Goal: Consume media (video, audio)

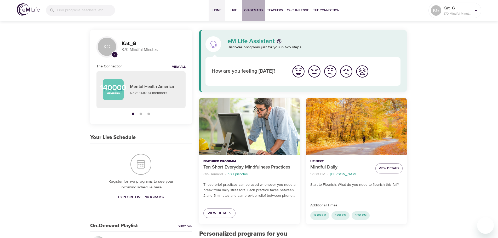
click at [248, 11] on span "On-Demand" at bounding box center [253, 10] width 19 height 5
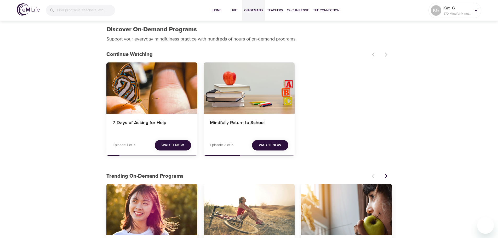
click at [172, 146] on span "Watch Now" at bounding box center [172, 145] width 22 height 7
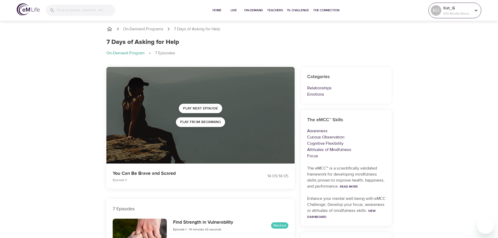
click at [458, 8] on p "Kat_G" at bounding box center [457, 8] width 28 height 6
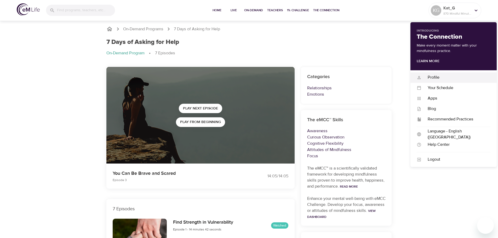
click at [432, 76] on div "Profile" at bounding box center [455, 77] width 69 height 6
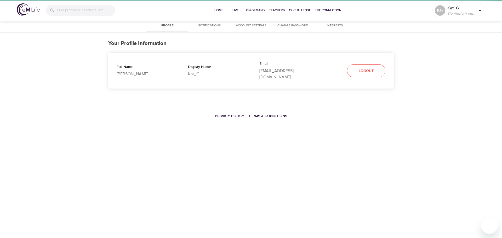
select select "10"
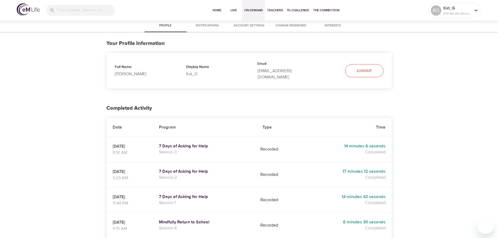
click at [253, 14] on button "On-Demand" at bounding box center [253, 10] width 23 height 21
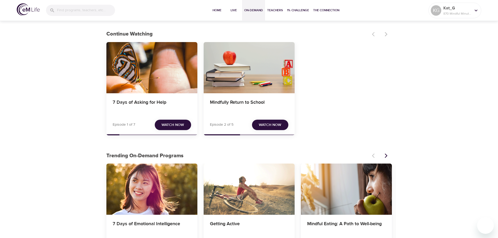
scroll to position [26, 0]
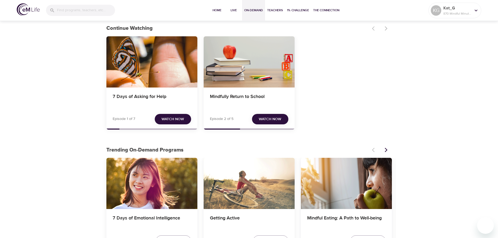
click at [182, 118] on span "Watch Now" at bounding box center [172, 119] width 22 height 7
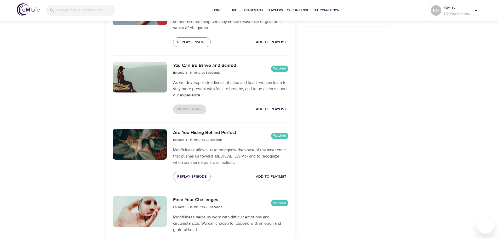
scroll to position [313, 0]
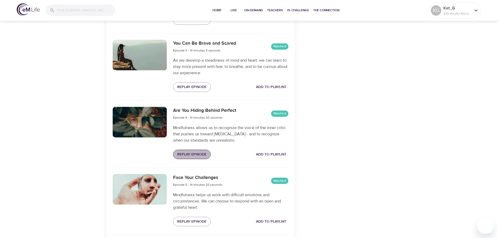
click at [190, 155] on span "Replay Episode" at bounding box center [191, 154] width 29 height 7
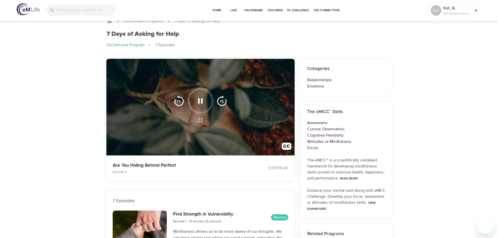
scroll to position [0, 0]
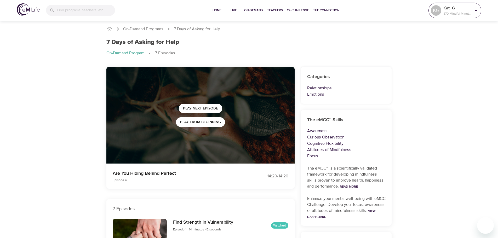
click at [470, 11] on p "870 Mindful Minutes" at bounding box center [457, 13] width 28 height 5
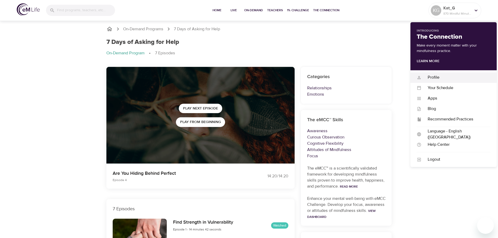
click at [439, 77] on div "Profile" at bounding box center [455, 77] width 69 height 6
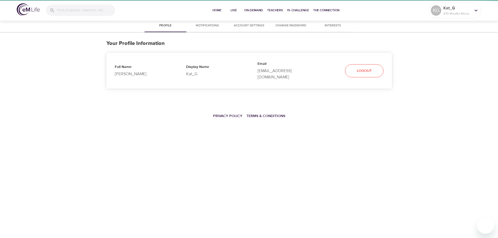
select select "10"
